Goal: Information Seeking & Learning: Find specific page/section

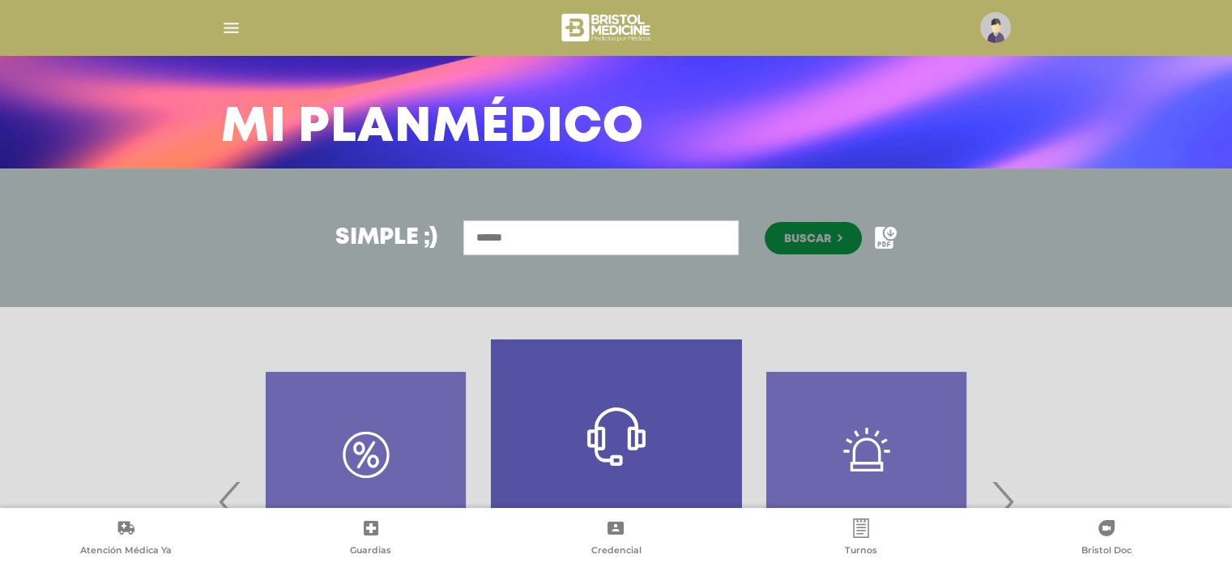
scroll to position [268, 0]
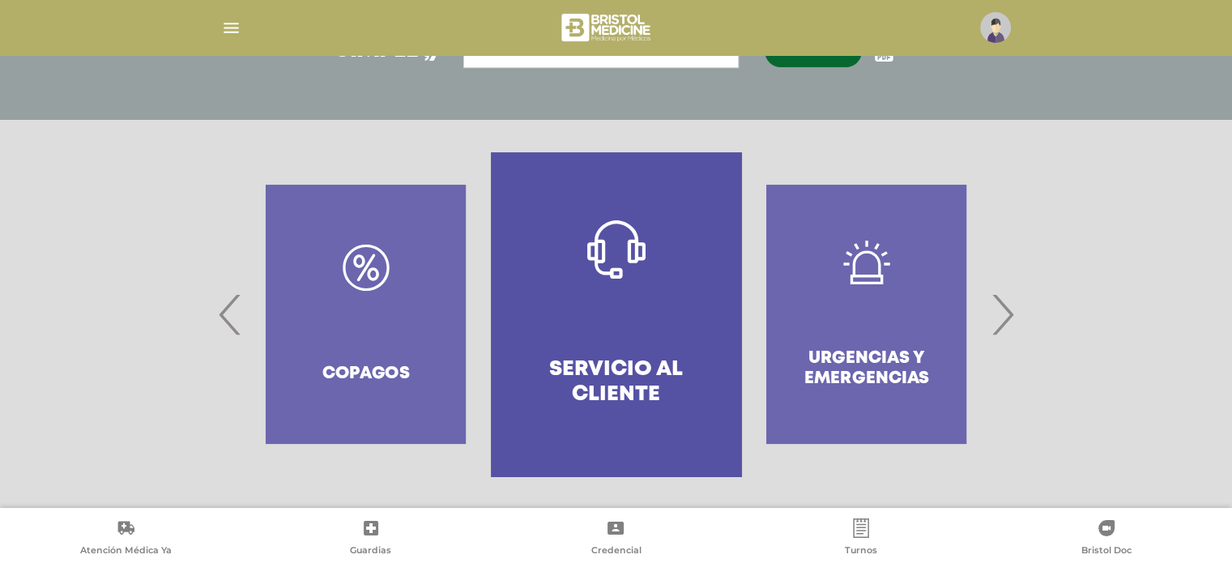
click at [839, 312] on div "Urgencias y emergencias" at bounding box center [866, 314] width 250 height 324
click at [227, 317] on span "‹" at bounding box center [231, 313] width 32 height 87
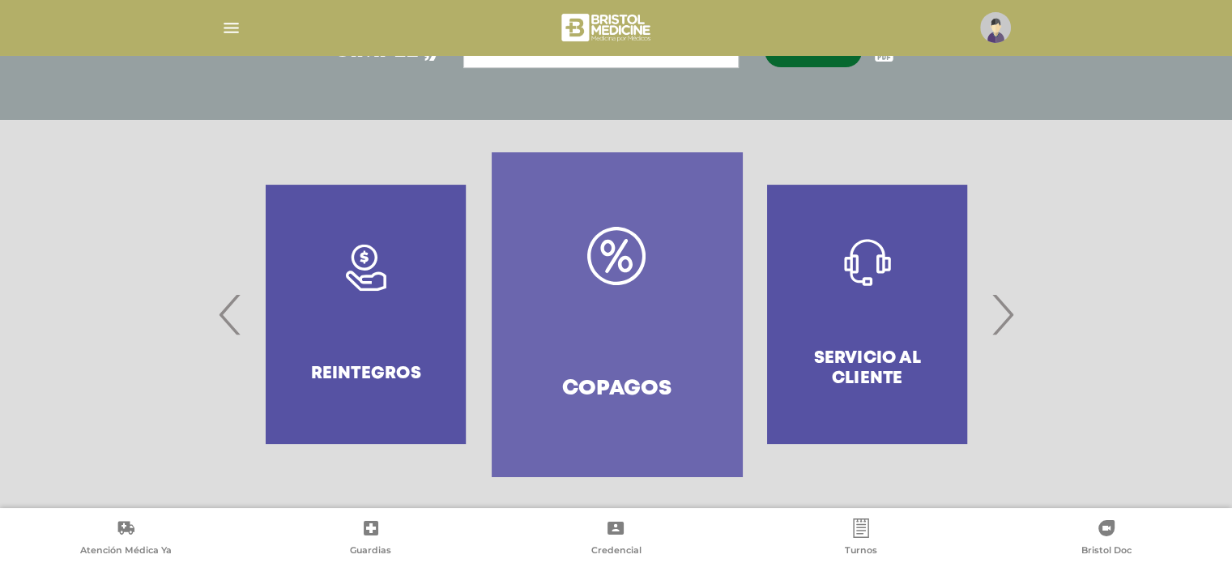
click at [227, 317] on span "‹" at bounding box center [231, 313] width 32 height 87
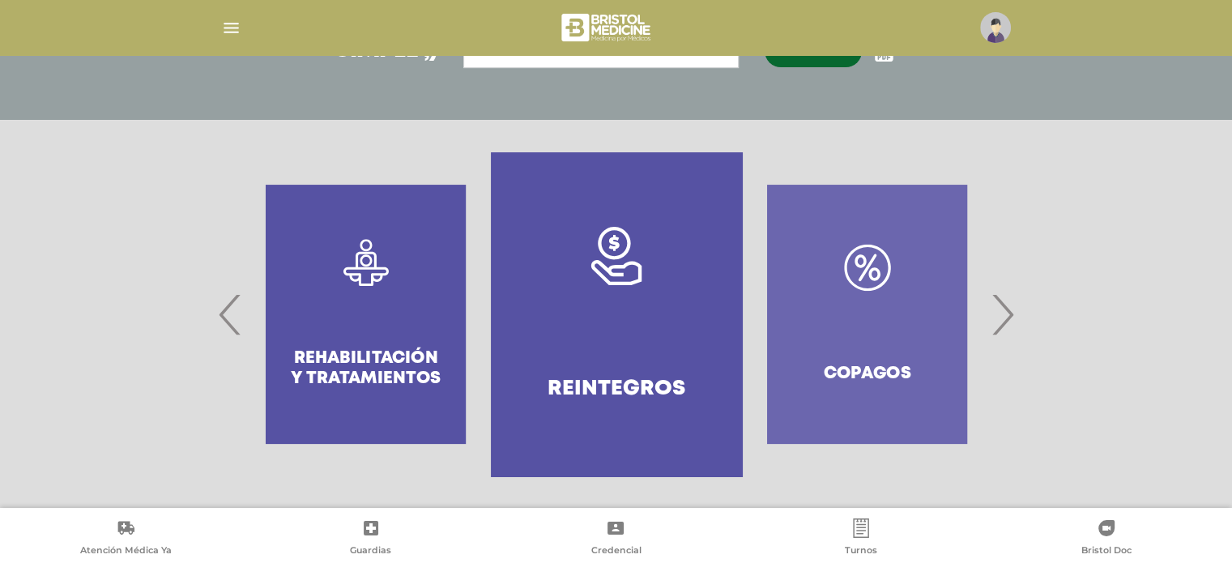
click at [240, 307] on div ".st0{fill:#FFFFFF;} Rehabilitación y Tratamientos" at bounding box center [365, 314] width 250 height 324
click at [215, 318] on span "‹" at bounding box center [231, 313] width 32 height 87
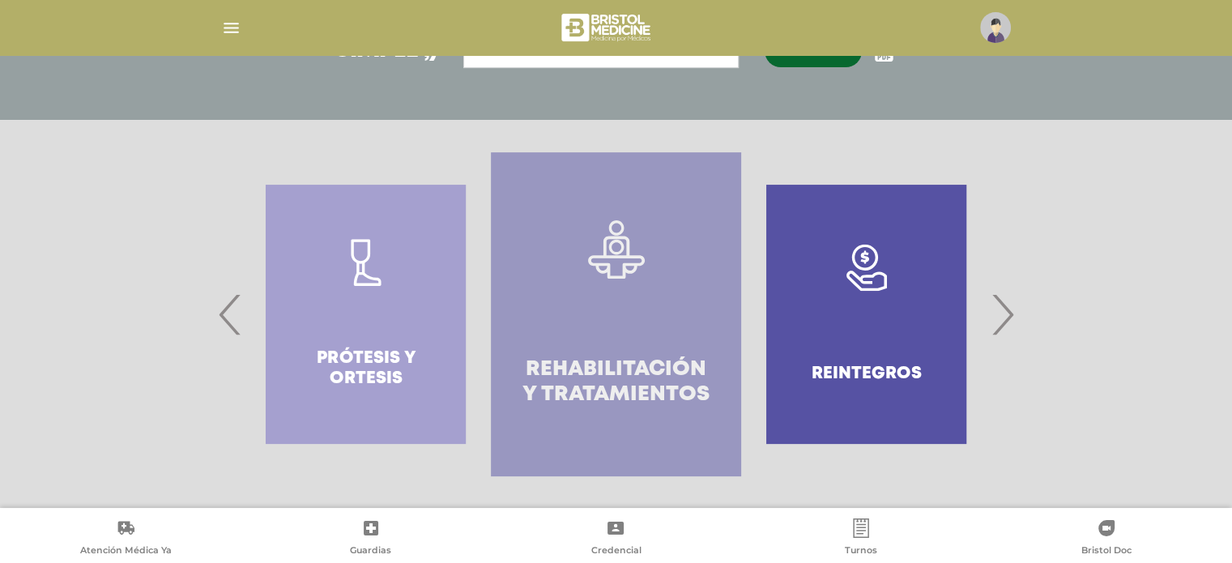
click at [587, 324] on link ".st0{fill:#FFFFFF;} Rehabilitación y Tratamientos" at bounding box center [616, 314] width 250 height 324
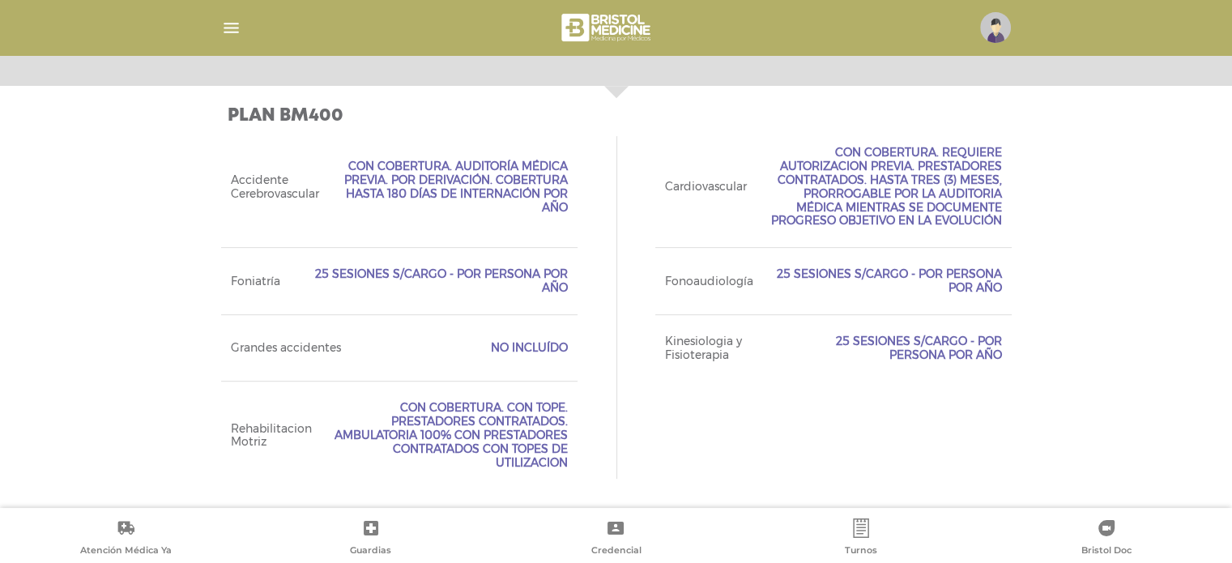
scroll to position [460, 0]
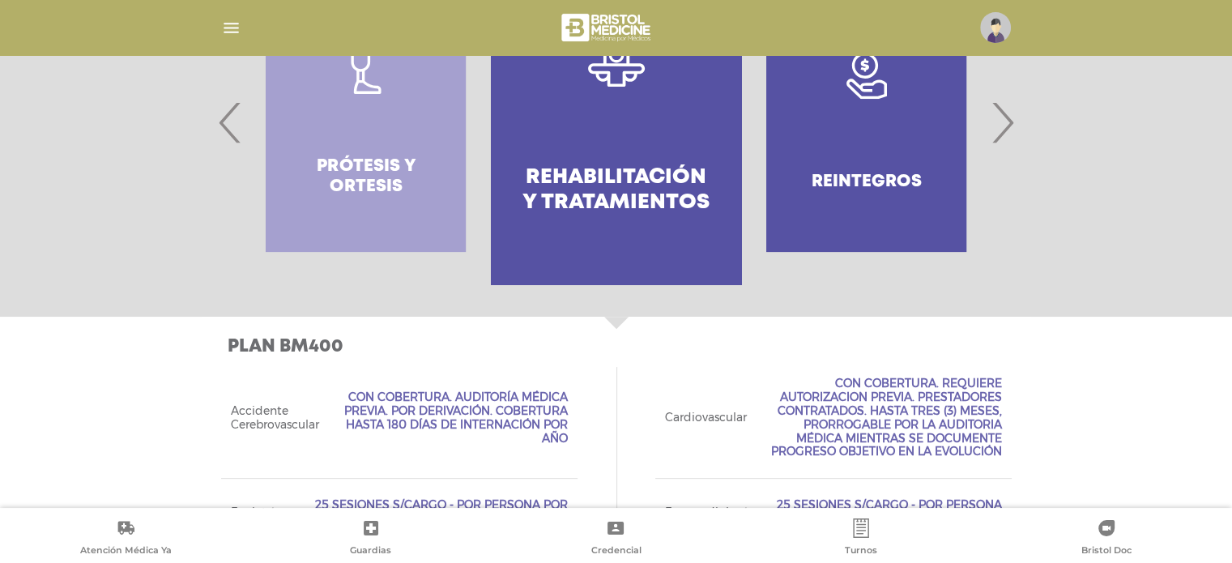
click at [219, 113] on span "‹" at bounding box center [231, 122] width 32 height 87
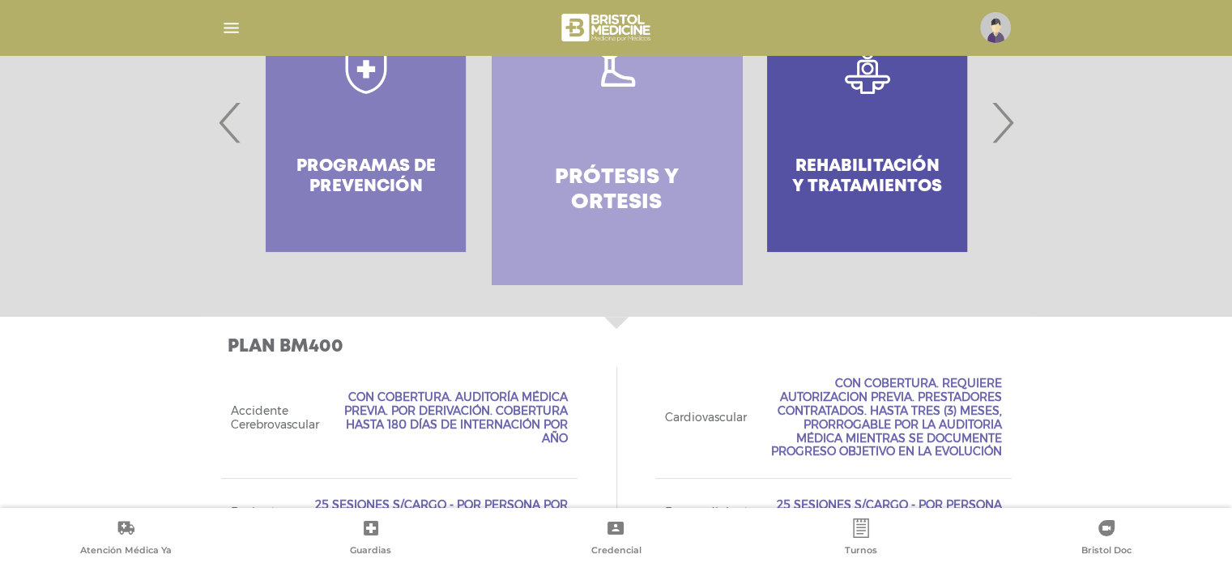
click at [564, 138] on link "Prótesis y ortesis" at bounding box center [617, 122] width 250 height 324
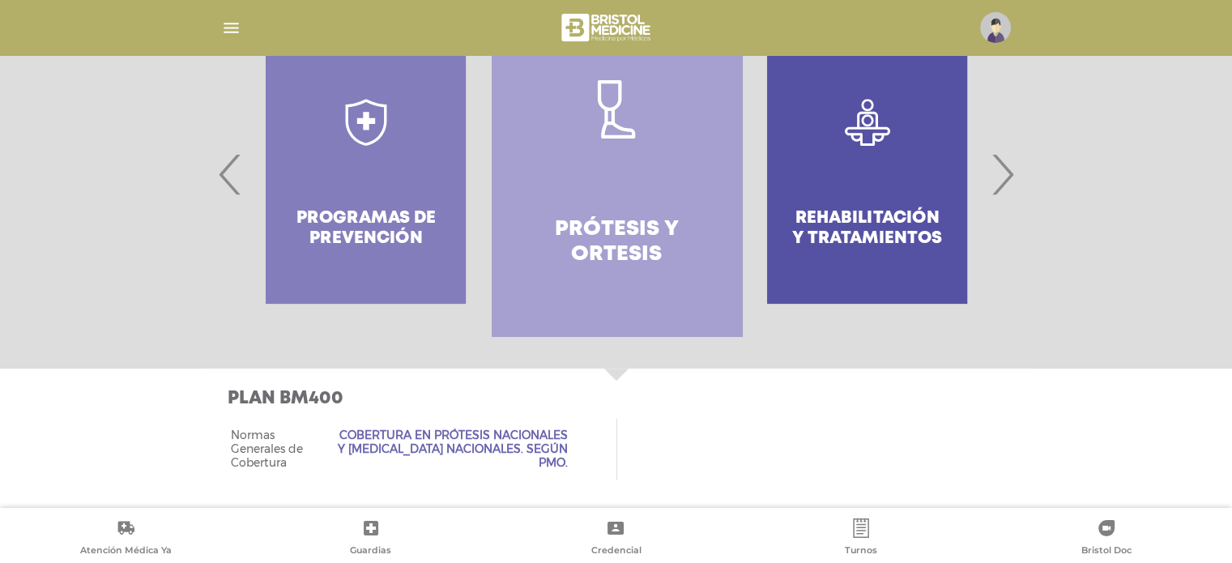
click at [223, 184] on span "‹" at bounding box center [231, 173] width 32 height 87
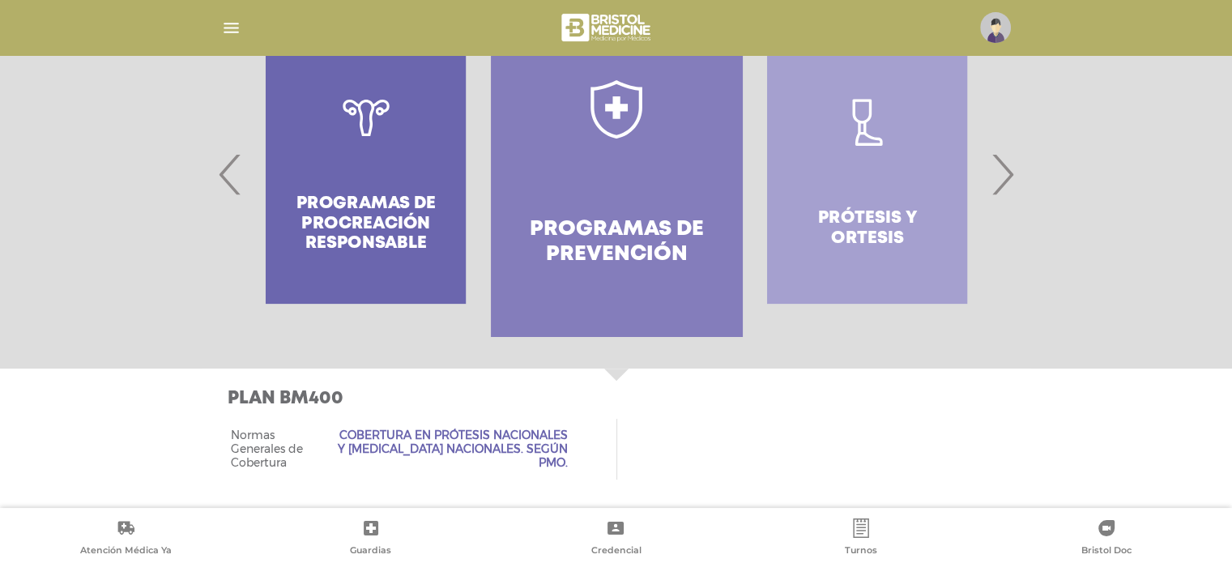
click at [605, 198] on link "Programas de prevención" at bounding box center [616, 174] width 250 height 324
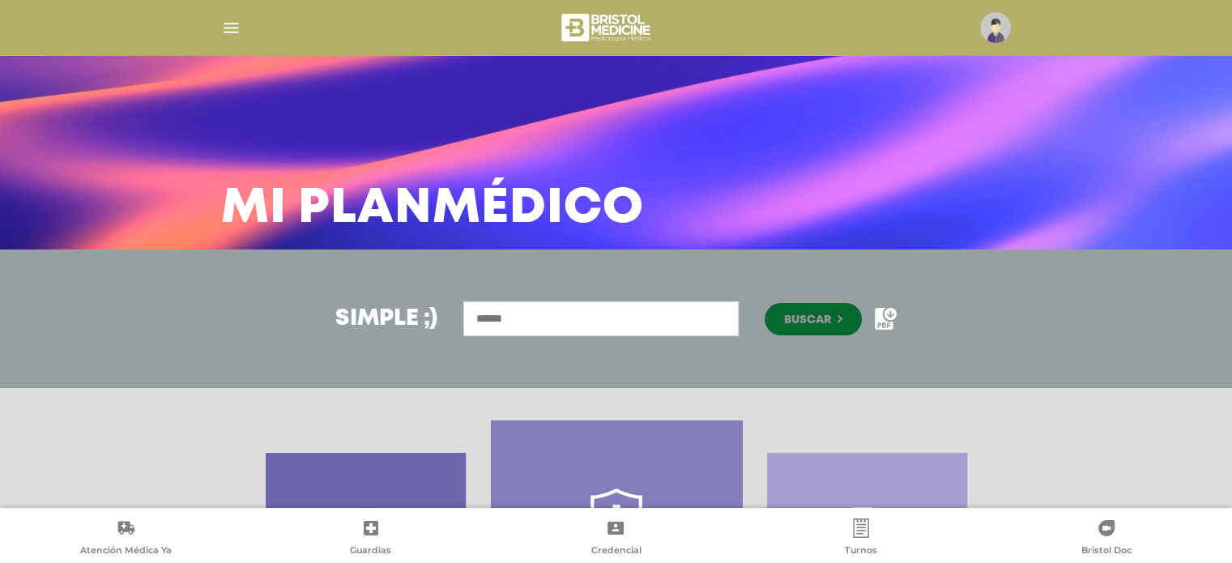
scroll to position [328, 0]
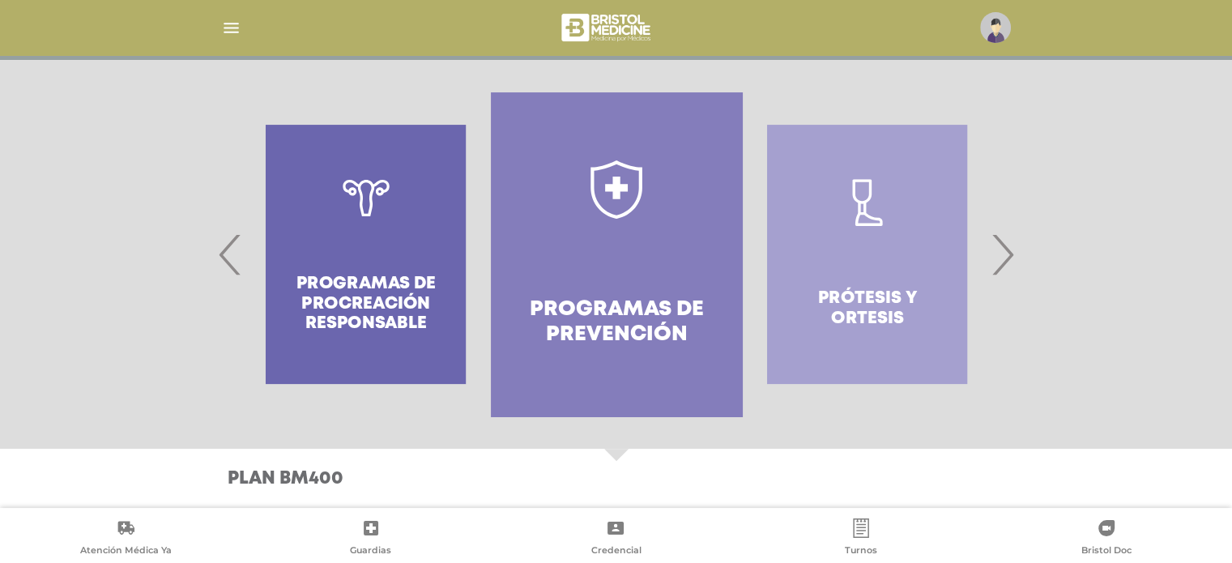
click at [246, 258] on div "Programas de Procreación responsable" at bounding box center [365, 254] width 250 height 324
click at [217, 262] on span "‹" at bounding box center [231, 254] width 32 height 87
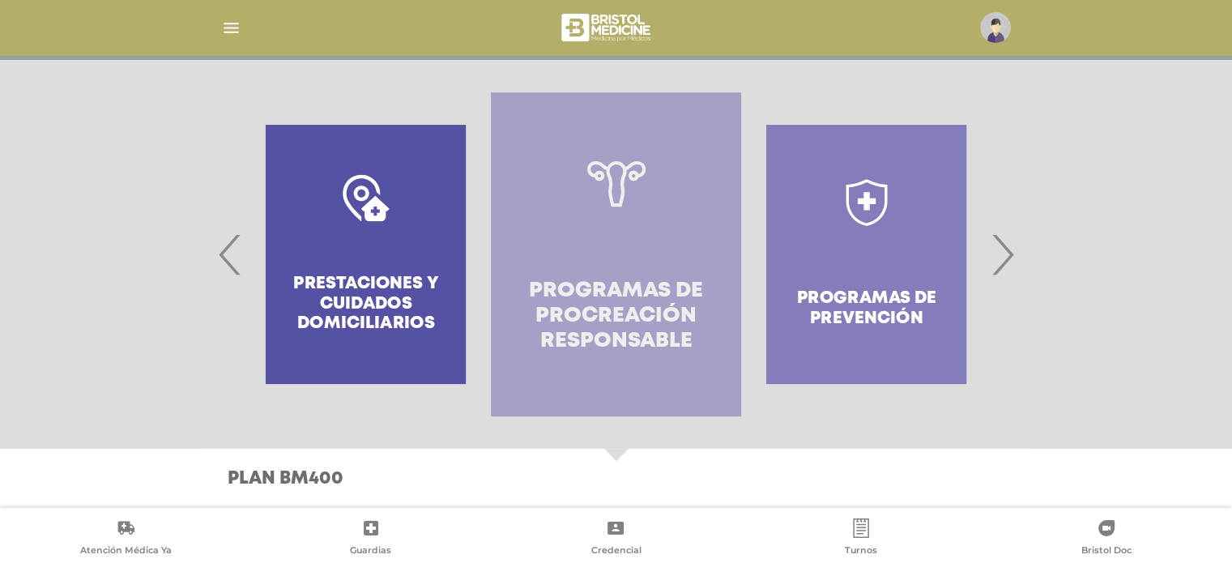
click at [648, 265] on link "Programas de Procreación responsable" at bounding box center [616, 254] width 250 height 324
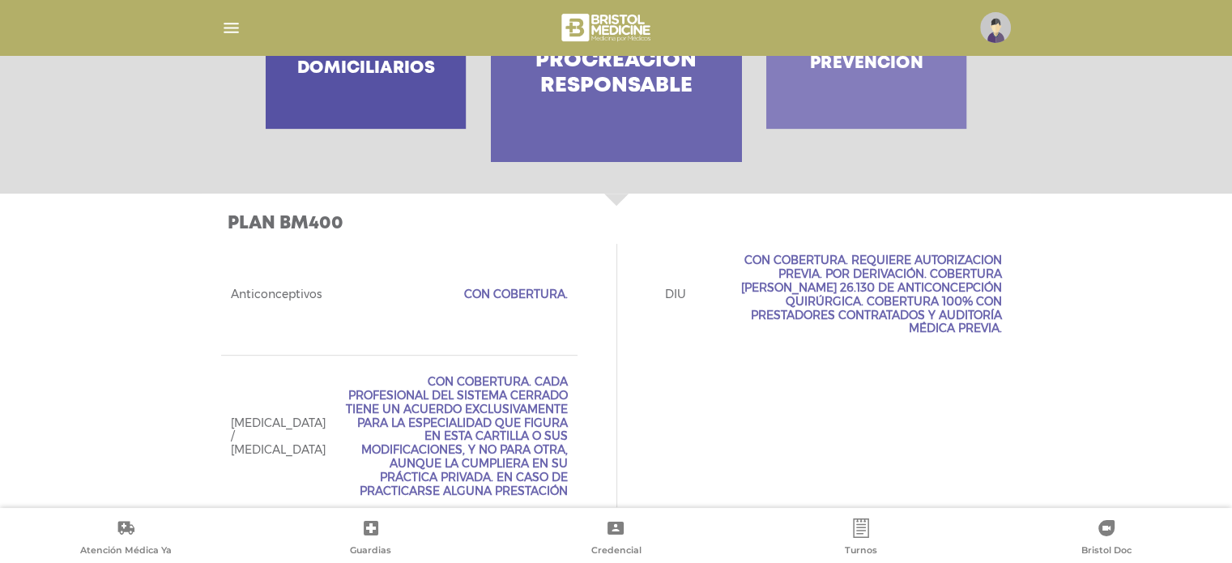
scroll to position [259, 0]
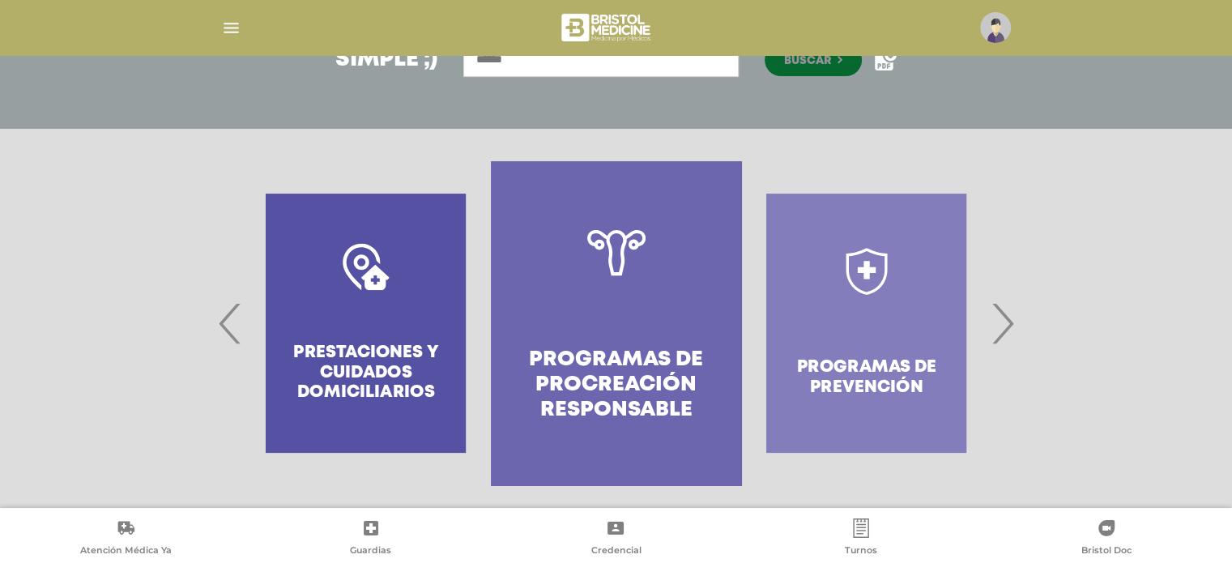
click at [230, 317] on span "‹" at bounding box center [231, 322] width 32 height 87
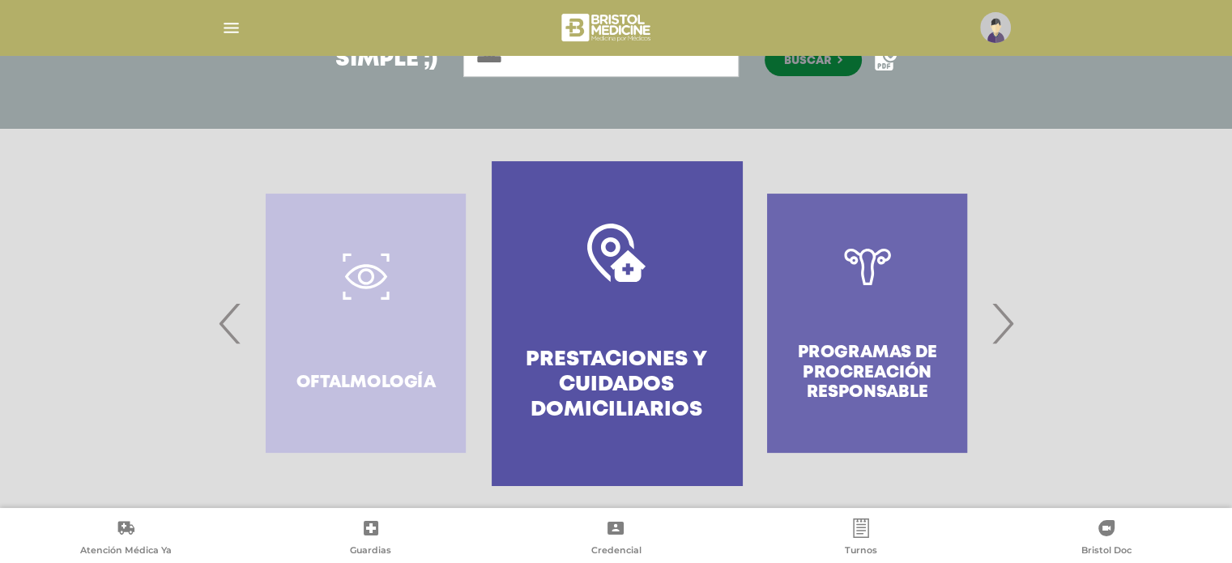
click at [595, 290] on link "Prestaciones y cuidados domiciliarios" at bounding box center [617, 323] width 250 height 324
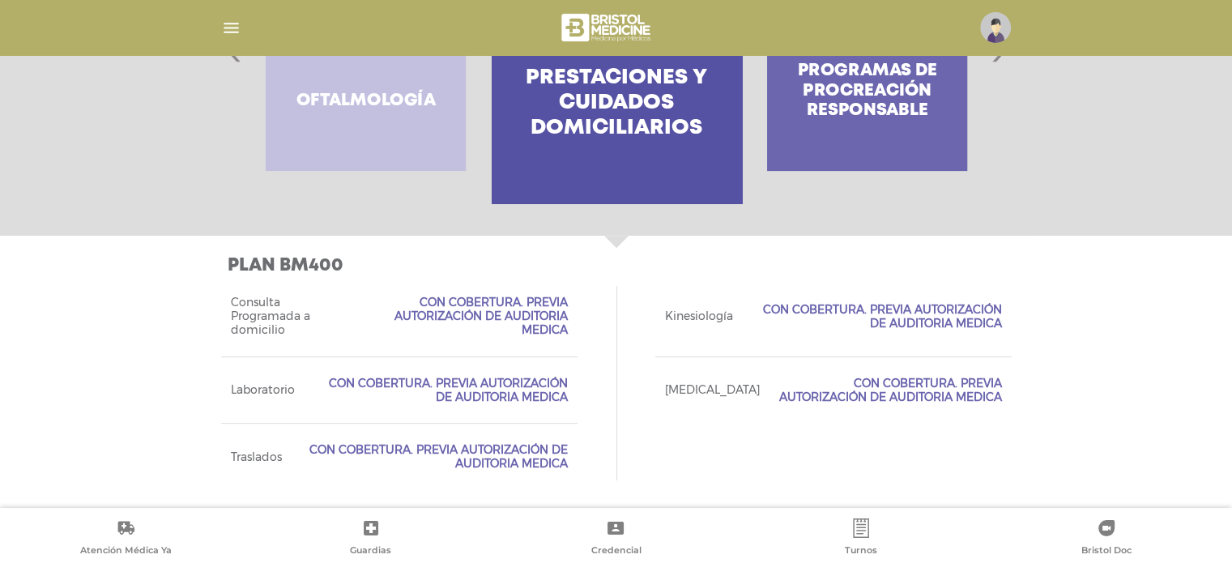
scroll to position [379, 0]
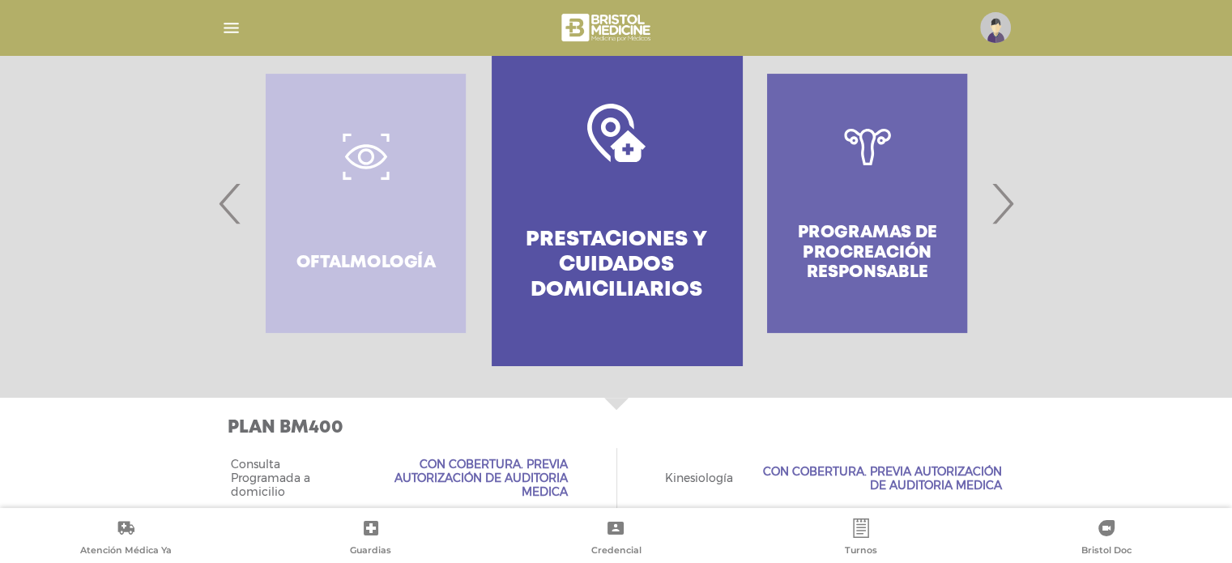
click at [223, 200] on span "‹" at bounding box center [231, 203] width 32 height 87
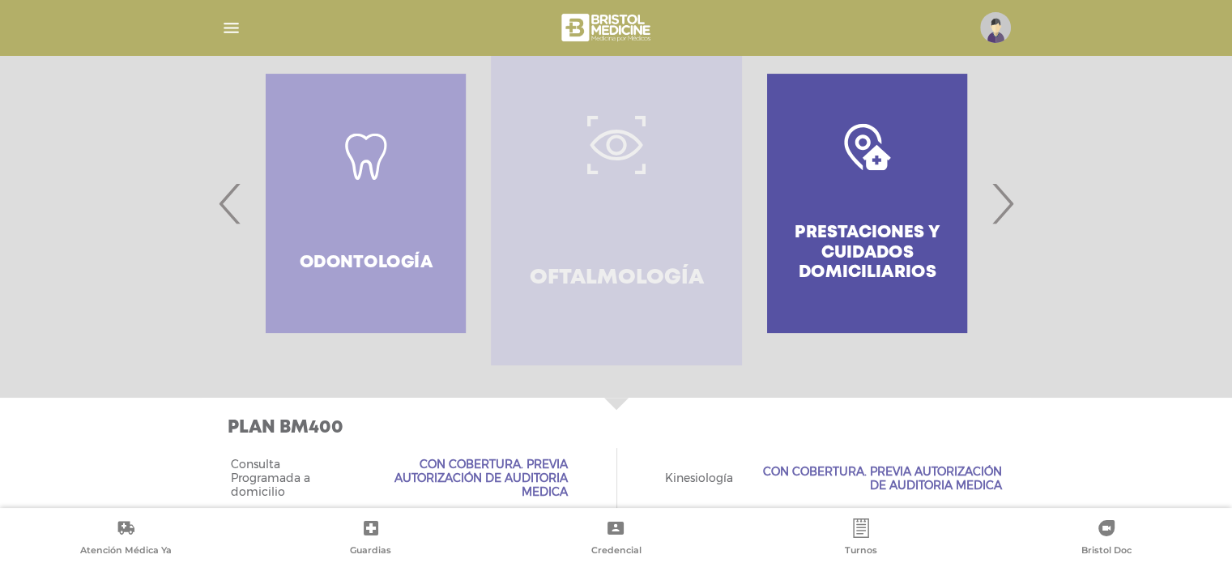
click at [703, 227] on link "Oftalmología" at bounding box center [616, 203] width 250 height 324
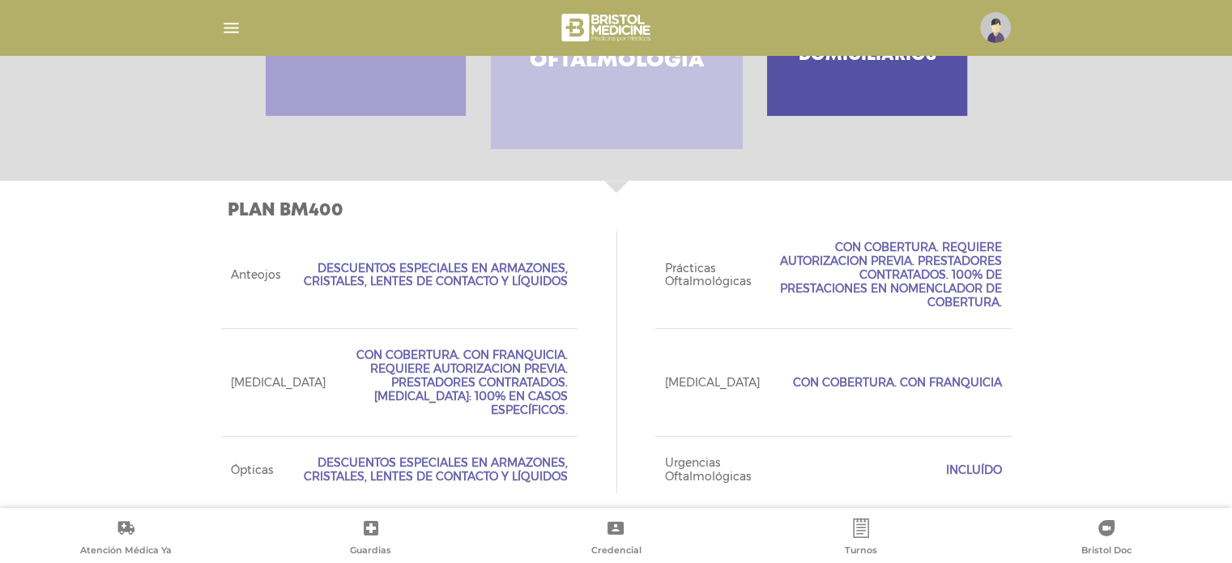
scroll to position [272, 0]
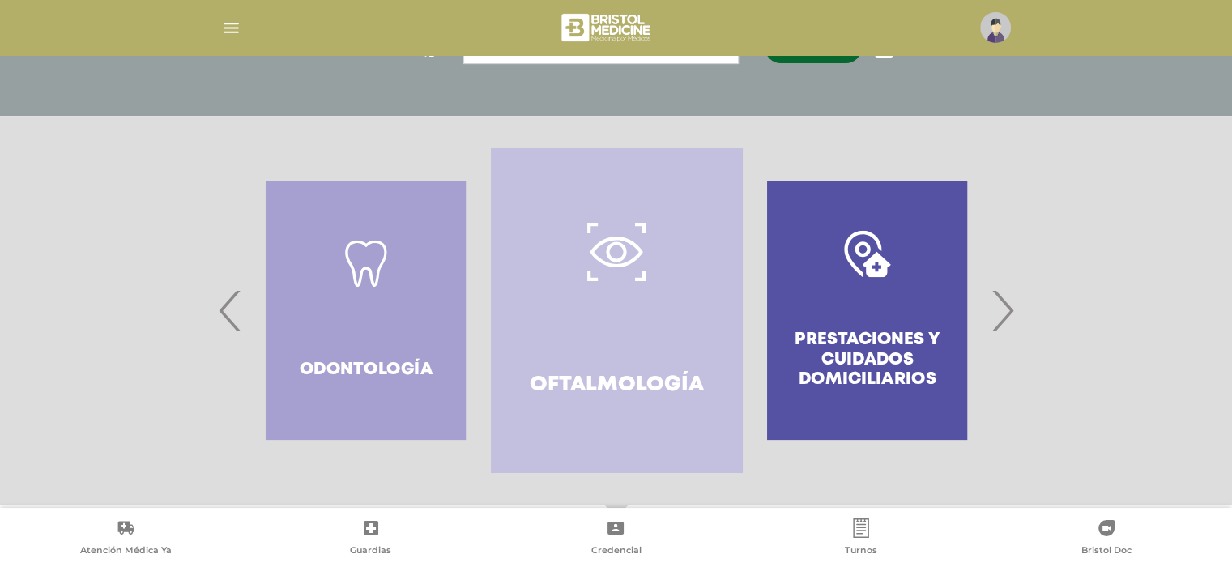
click at [223, 320] on span "‹" at bounding box center [231, 309] width 32 height 87
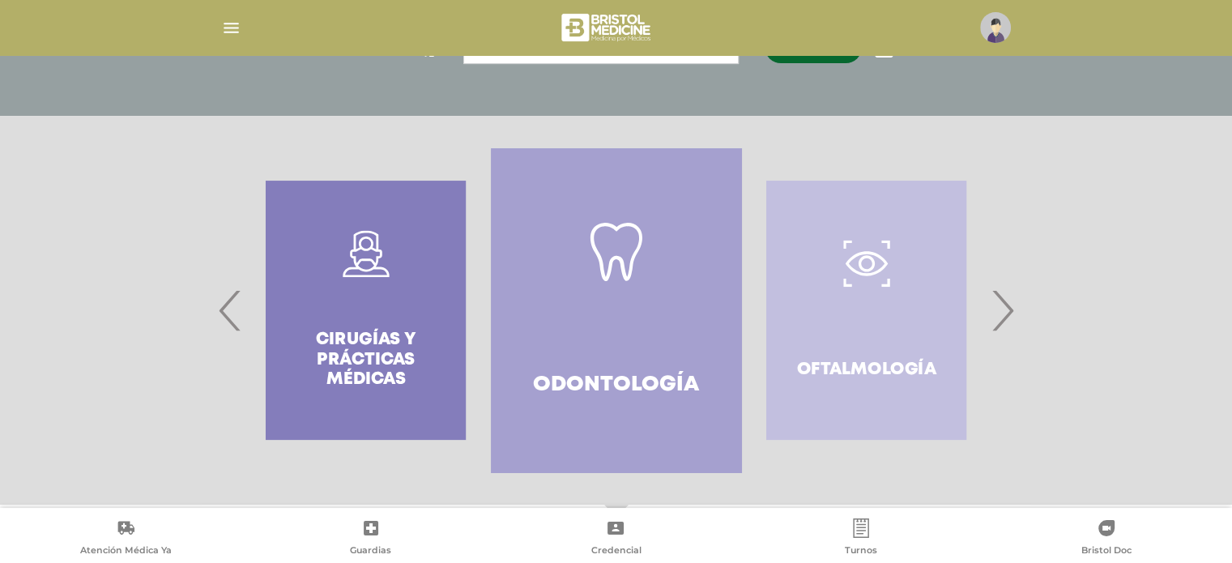
click at [628, 279] on icon at bounding box center [616, 252] width 58 height 58
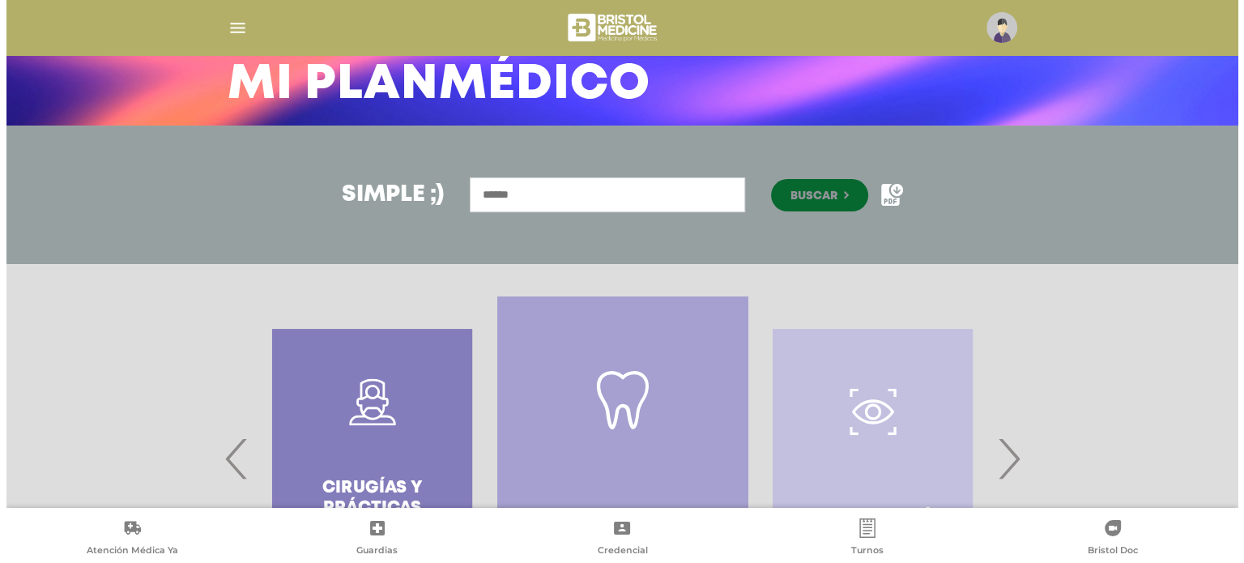
scroll to position [0, 0]
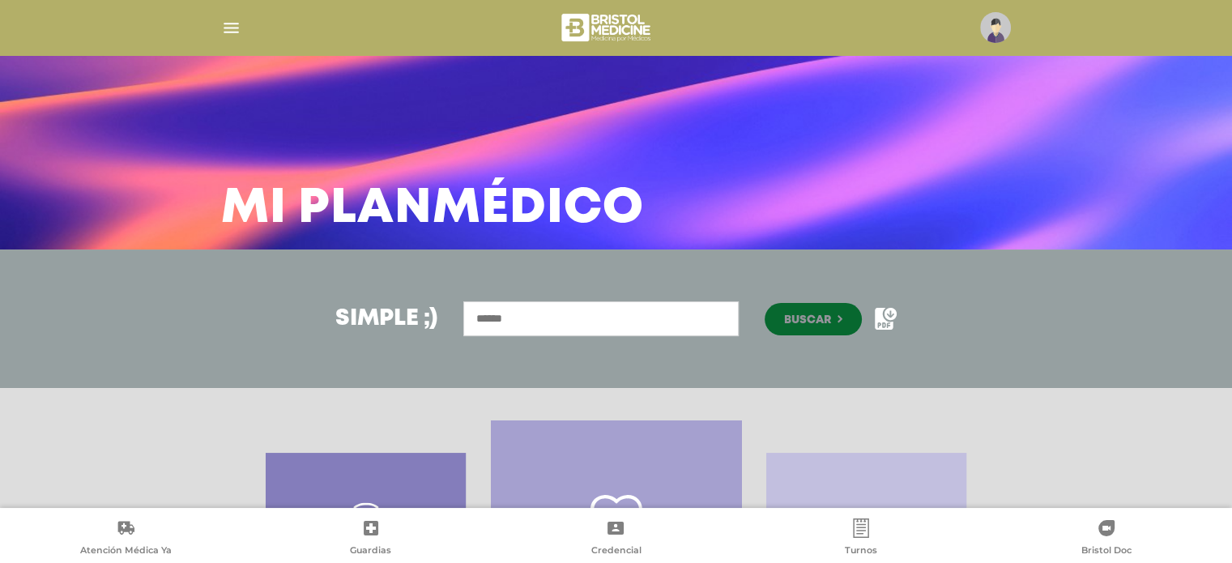
click at [235, 19] on img "button" at bounding box center [231, 28] width 20 height 20
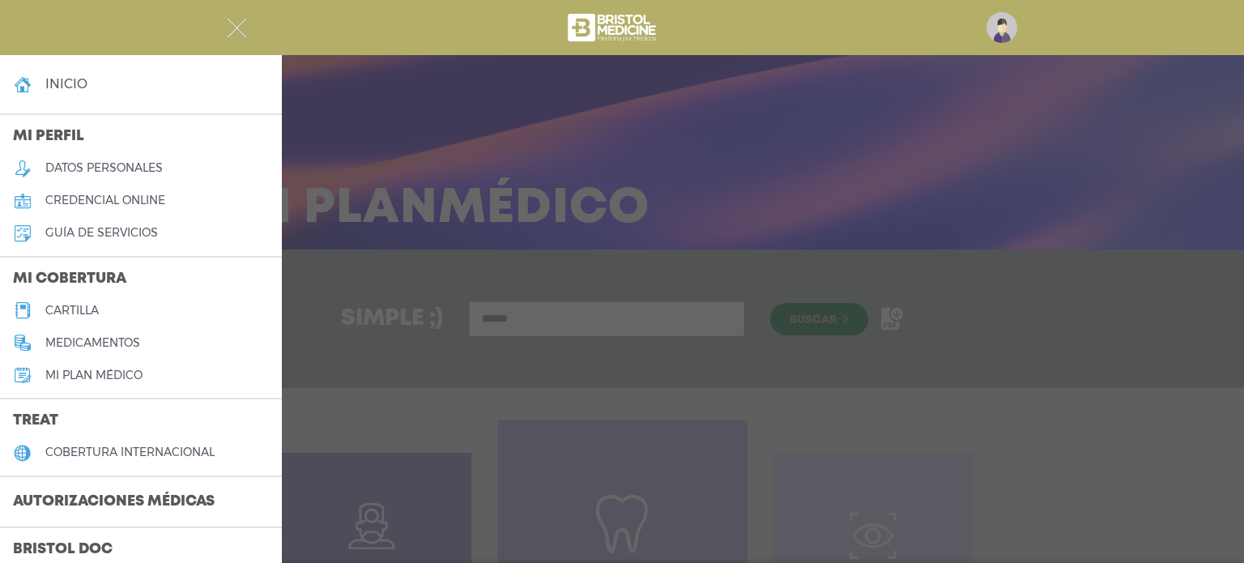
click at [232, 14] on div at bounding box center [621, 27] width 829 height 39
click at [230, 25] on img "button" at bounding box center [237, 28] width 20 height 20
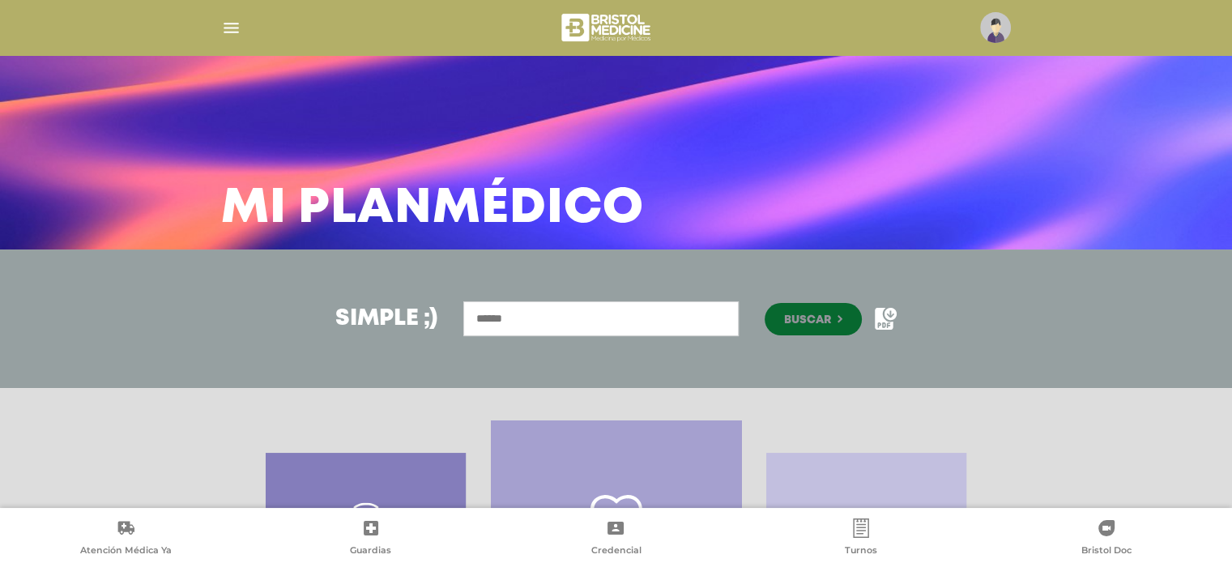
click at [240, 28] on img "button" at bounding box center [231, 28] width 20 height 20
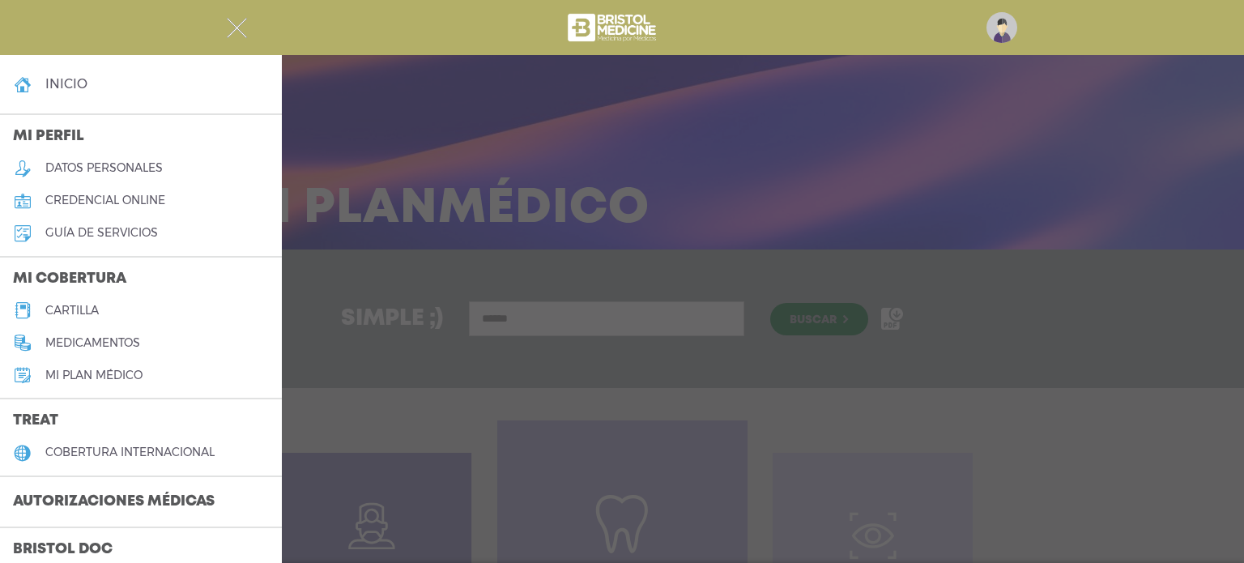
click at [50, 310] on h5 "cartilla" at bounding box center [71, 311] width 53 height 14
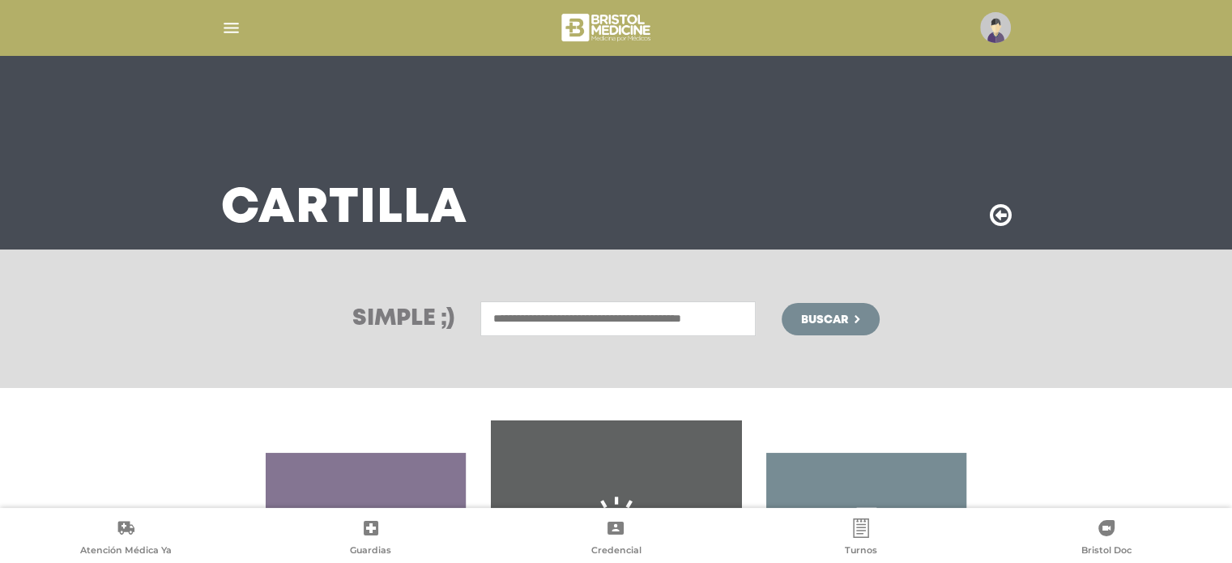
scroll to position [268, 0]
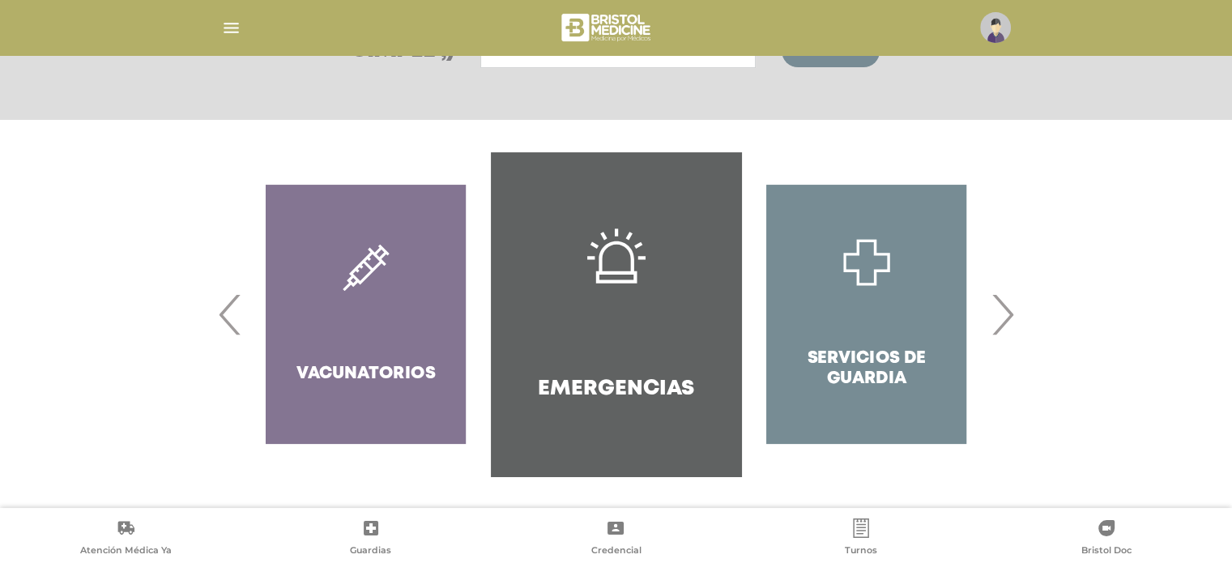
click at [374, 265] on div "Vacunatorios" at bounding box center [365, 314] width 250 height 324
click at [228, 315] on span "‹" at bounding box center [231, 313] width 32 height 87
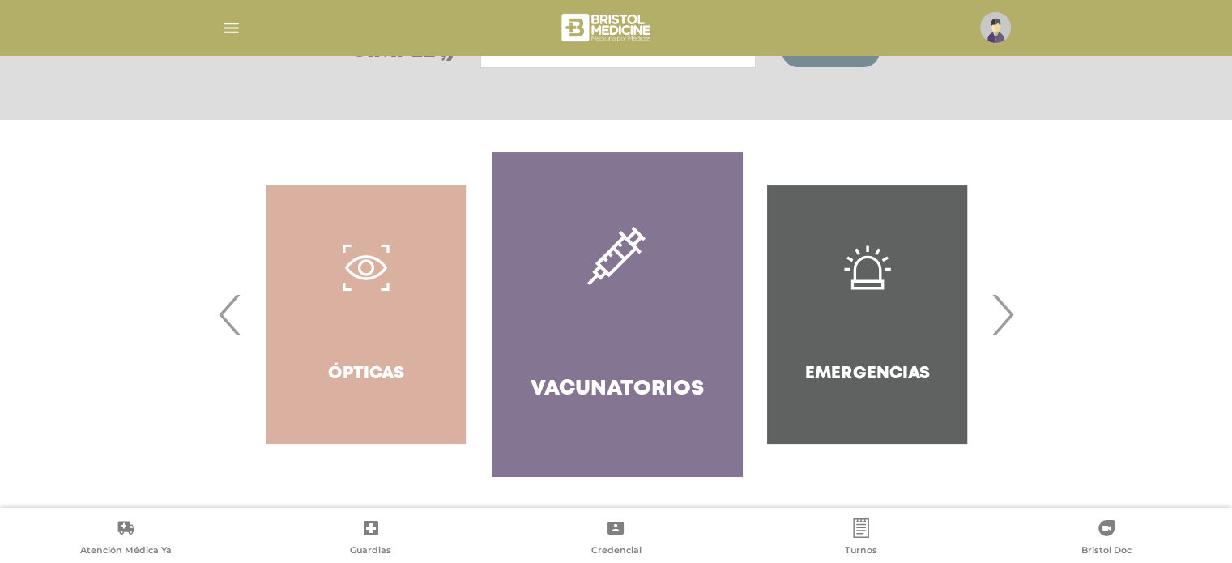
click at [568, 266] on link "Vacunatorios" at bounding box center [617, 314] width 250 height 324
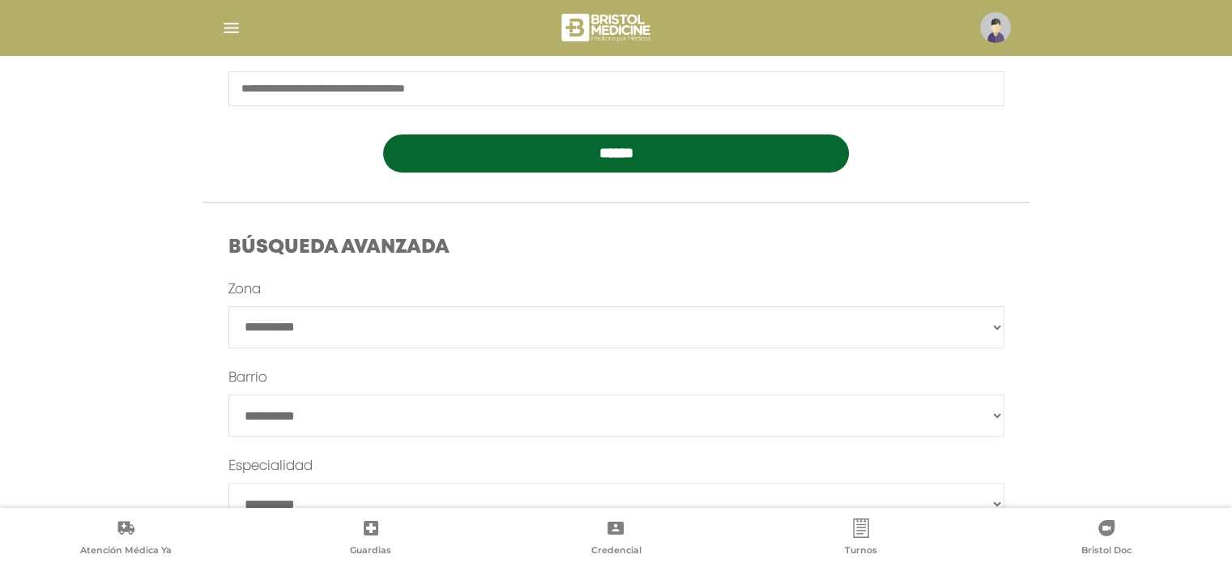
scroll to position [405, 0]
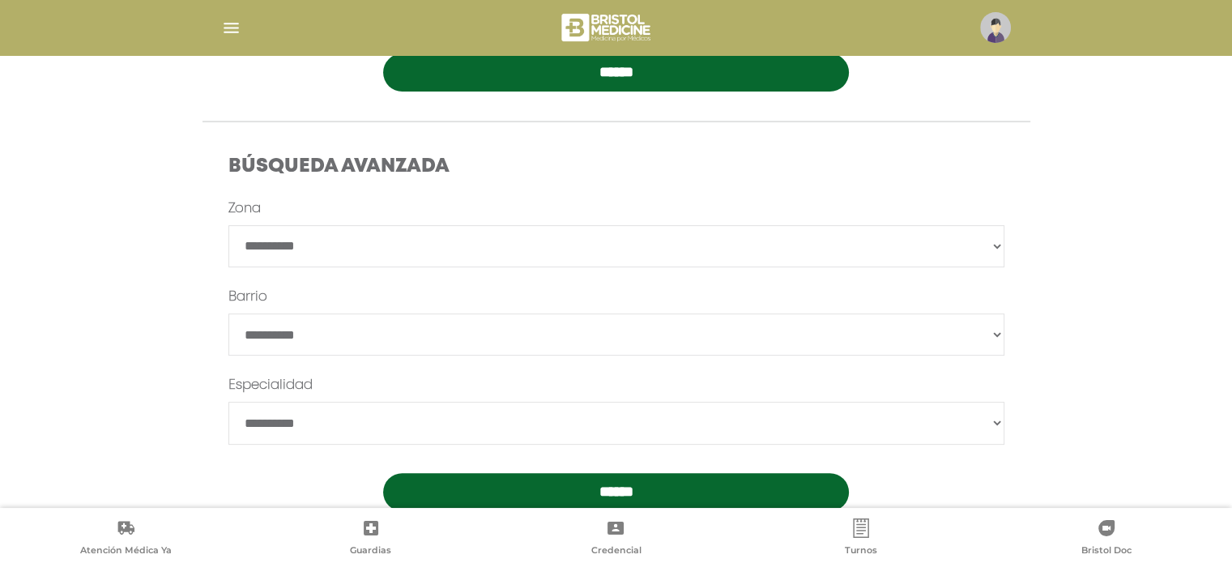
click at [367, 245] on select "**********" at bounding box center [616, 246] width 776 height 42
select select "****"
click at [228, 225] on select "**********" at bounding box center [616, 246] width 776 height 42
click at [304, 319] on select "*******" at bounding box center [616, 334] width 776 height 42
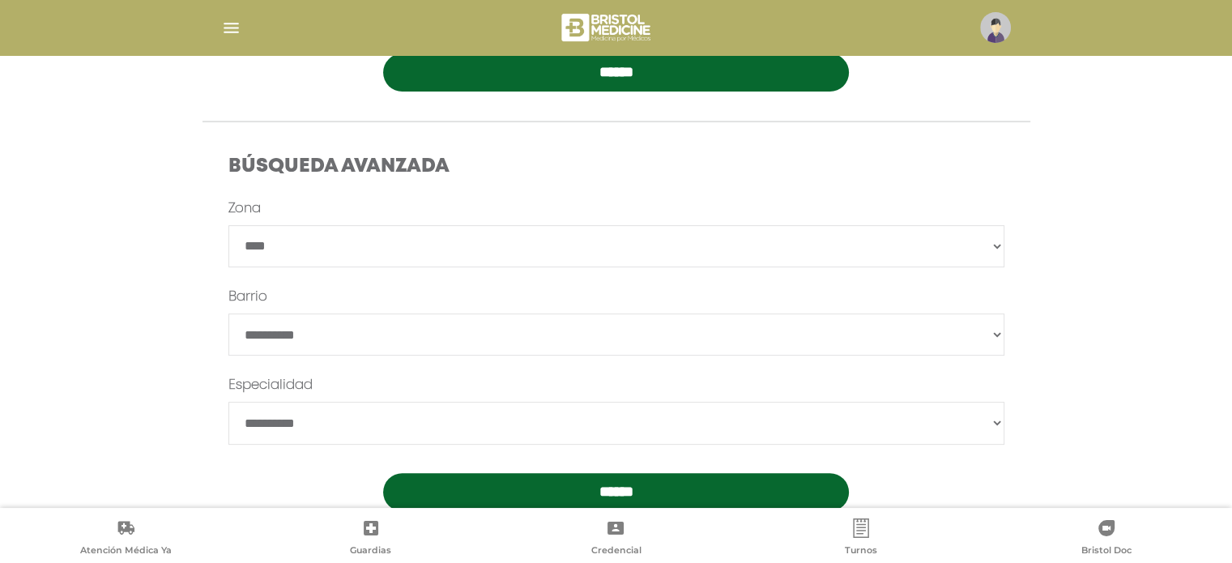
click at [505, 486] on input "******" at bounding box center [616, 492] width 466 height 38
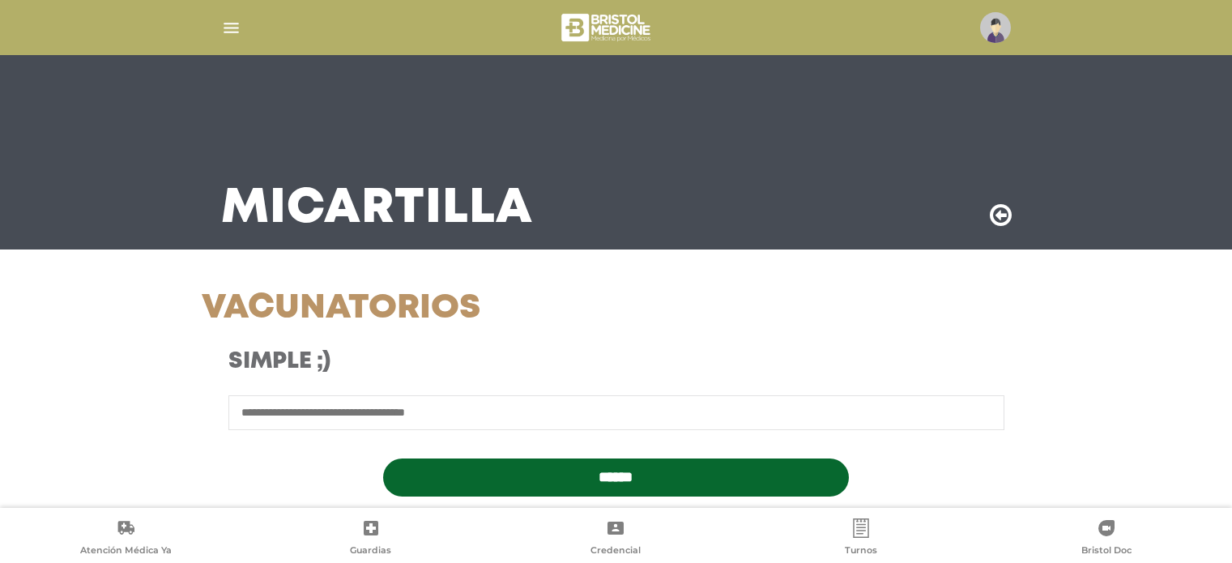
select select "****"
